Goal: Transaction & Acquisition: Purchase product/service

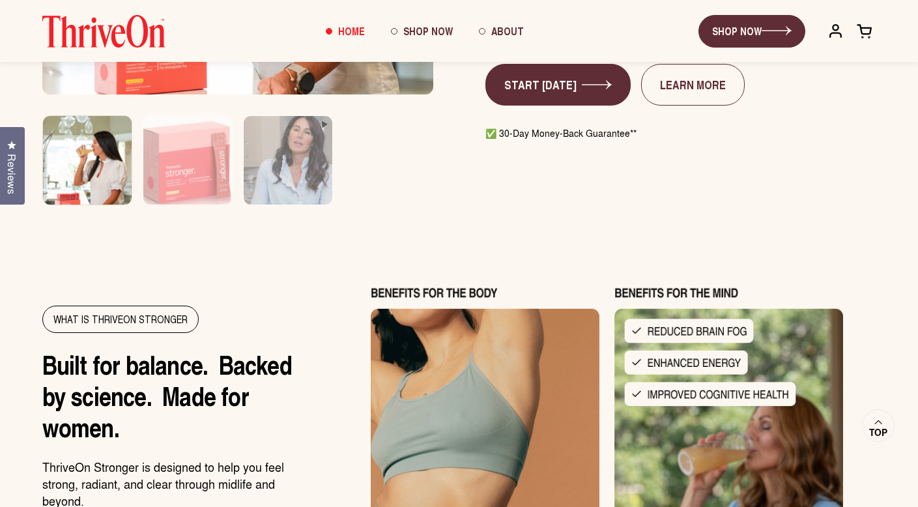
scroll to position [1064, 0]
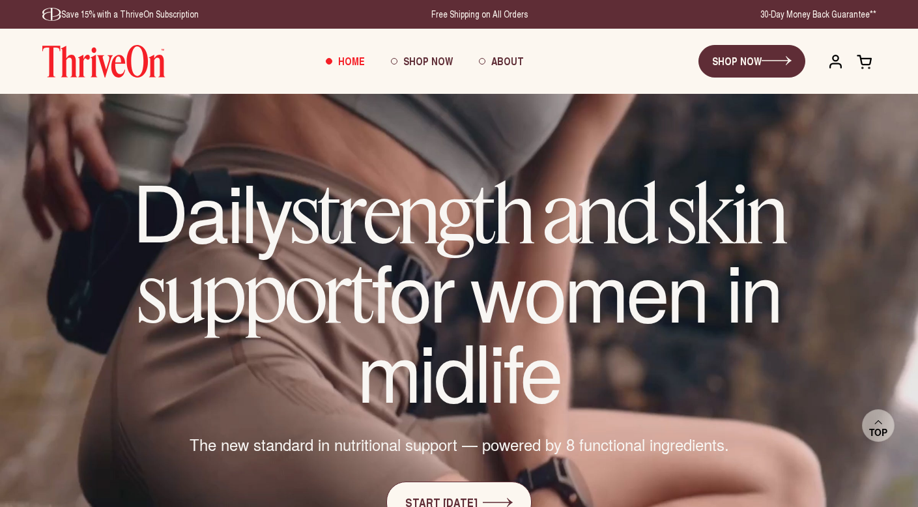
scroll to position [1064, 0]
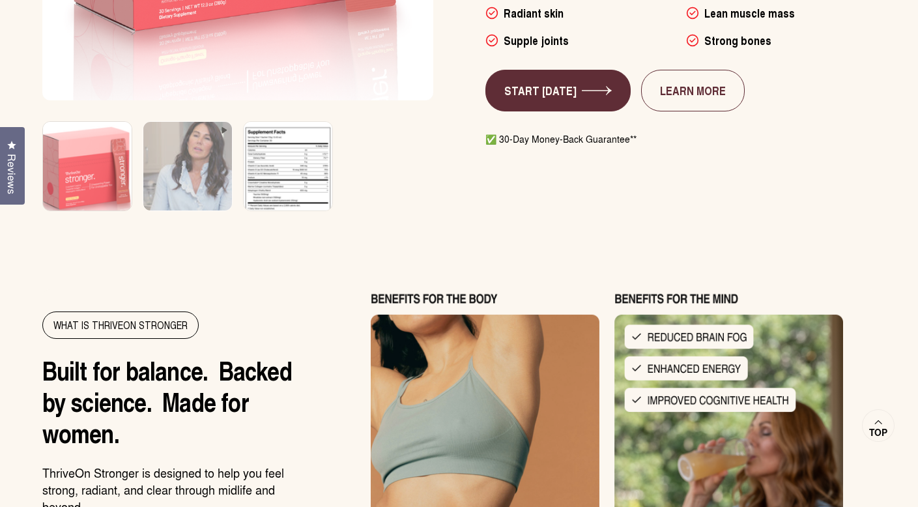
click at [283, 173] on img at bounding box center [287, 174] width 93 height 111
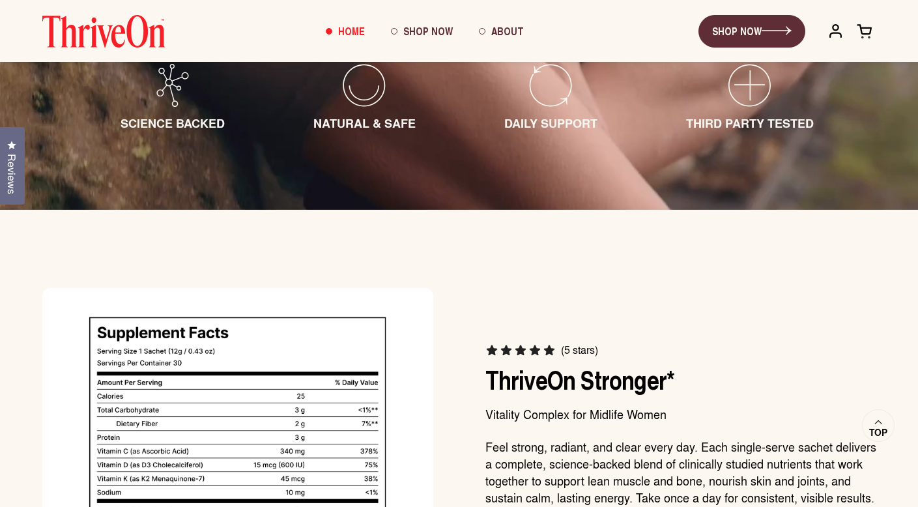
scroll to position [0, 0]
